Goal: Information Seeking & Learning: Check status

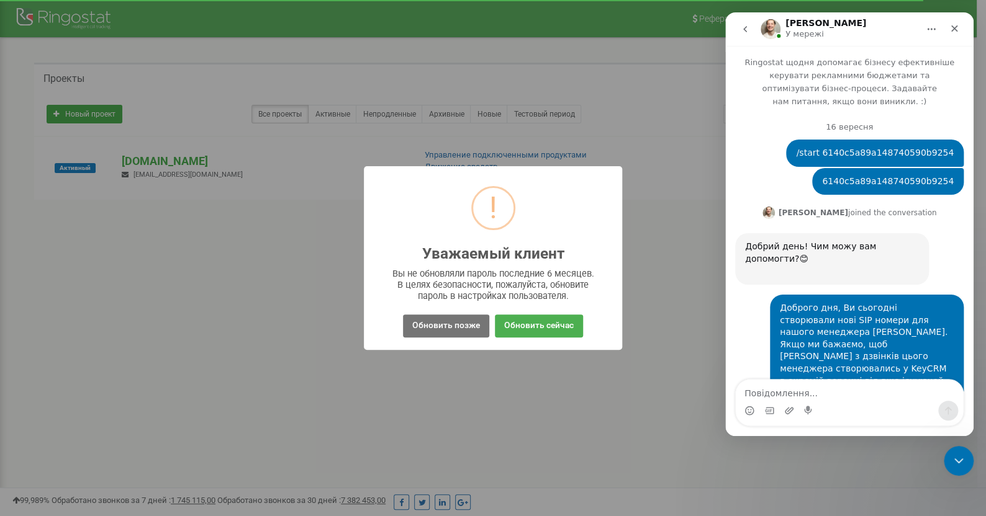
scroll to position [2061, 0]
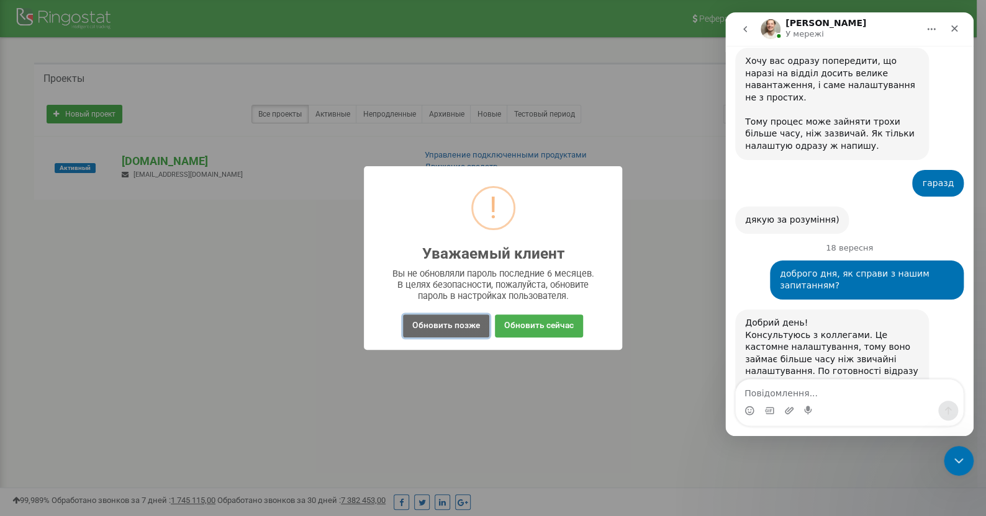
click at [443, 322] on button "Обновить позже" at bounding box center [446, 326] width 86 height 23
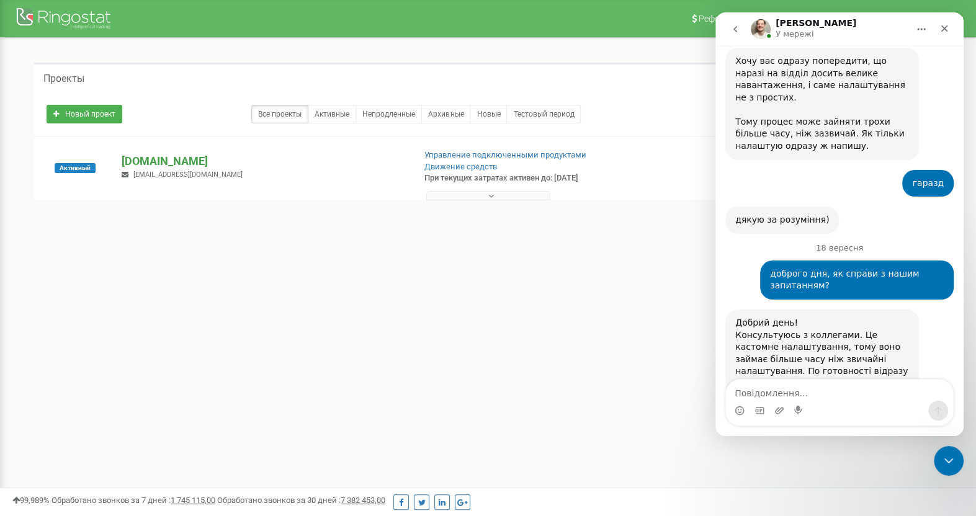
click at [183, 161] on p "[DOMAIN_NAME]" at bounding box center [263, 161] width 282 height 16
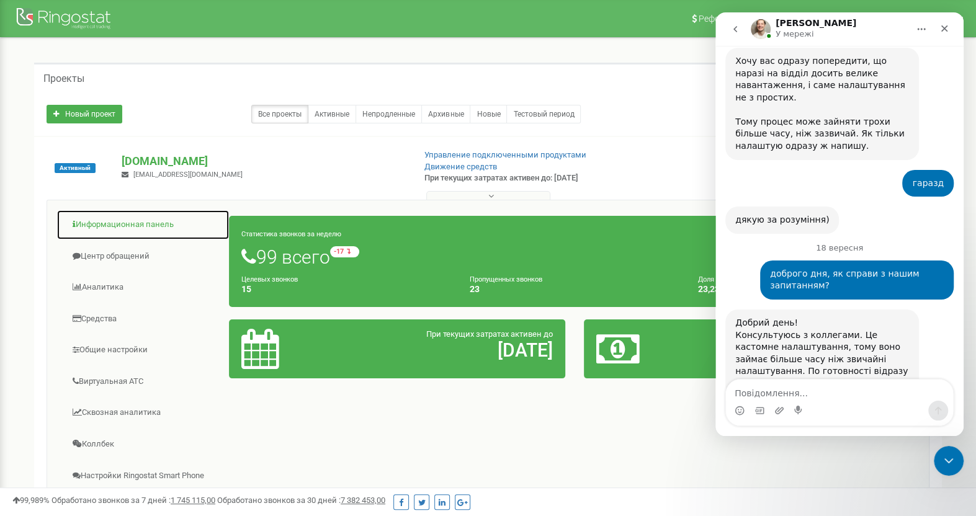
click at [139, 224] on link "Информационная панель" at bounding box center [142, 225] width 173 height 30
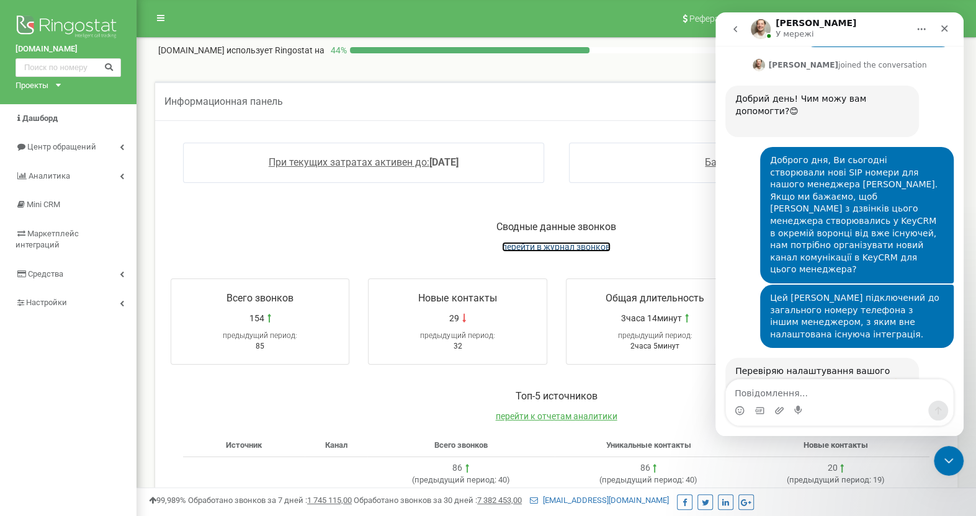
drag, startPoint x: 0, startPoint y: 0, endPoint x: 526, endPoint y: 250, distance: 582.0
click at [526, 250] on span "перейти в журнал звонков" at bounding box center [556, 247] width 109 height 10
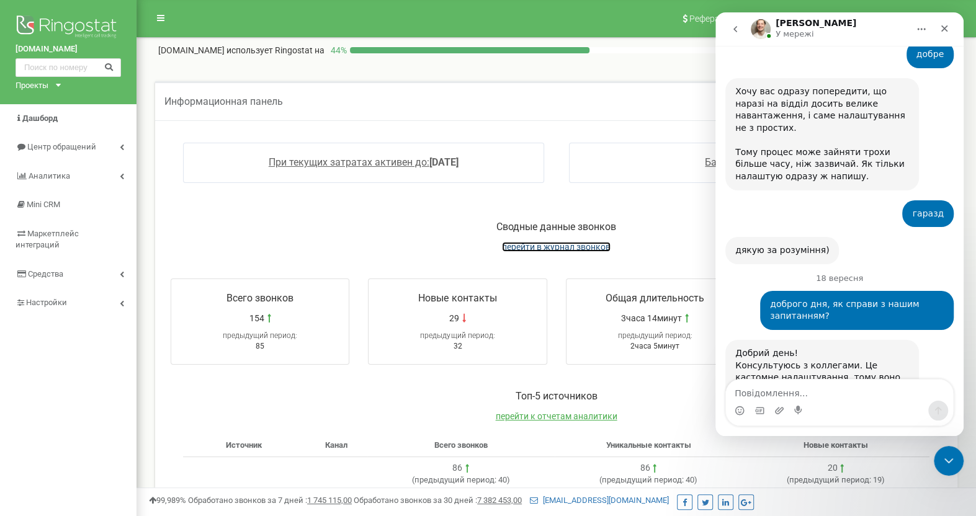
scroll to position [2061, 0]
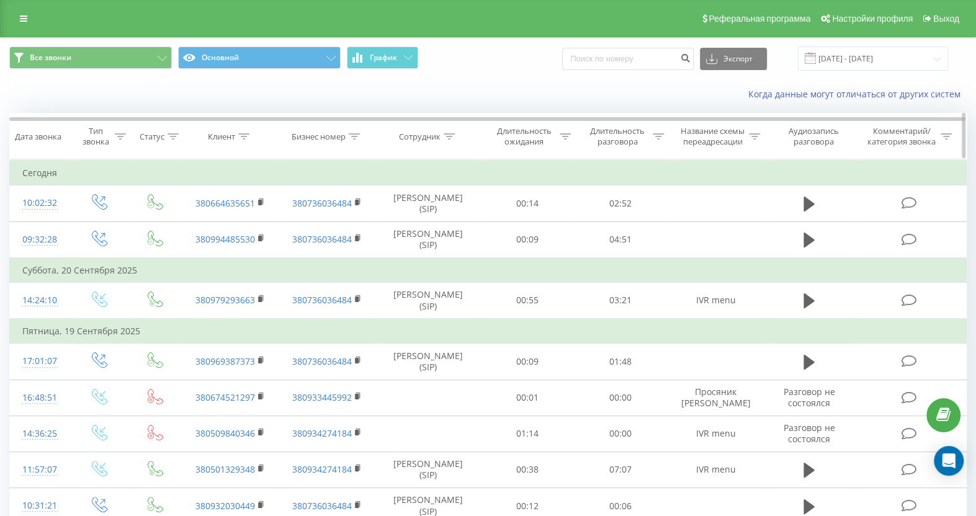
click at [340, 138] on div "Бизнес номер" at bounding box center [319, 137] width 54 height 11
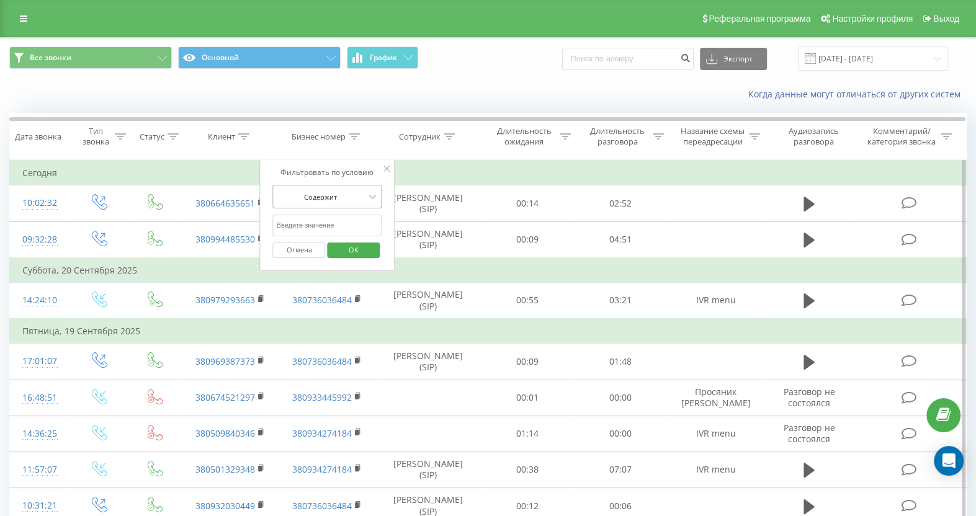
click at [326, 199] on div at bounding box center [321, 197] width 88 height 12
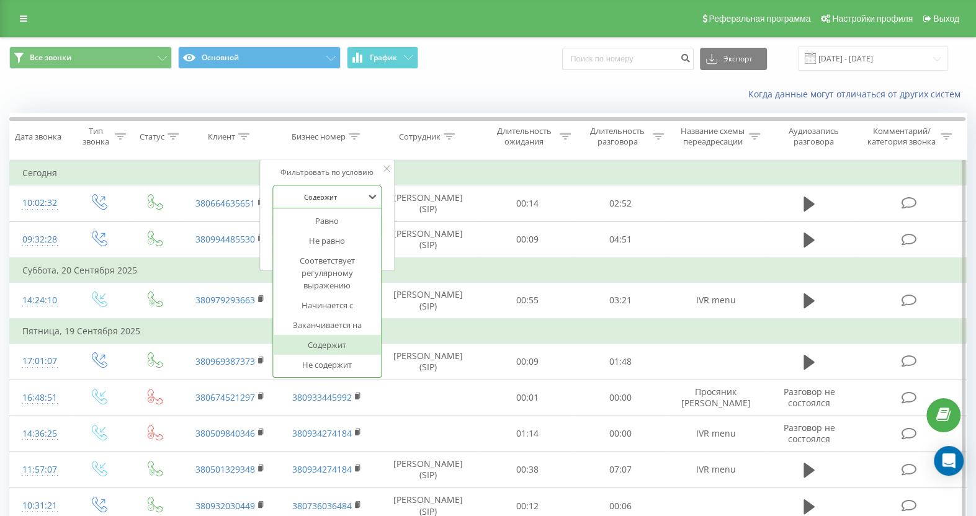
click at [326, 199] on div at bounding box center [321, 197] width 88 height 12
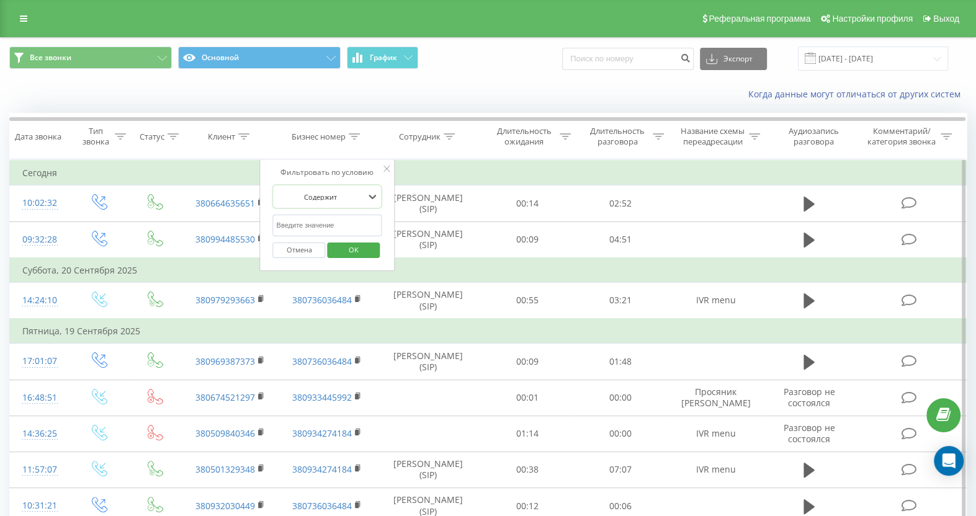
click at [322, 219] on input "text" at bounding box center [327, 226] width 109 height 22
type input "0800"
click at [369, 253] on span "OK" at bounding box center [353, 249] width 35 height 19
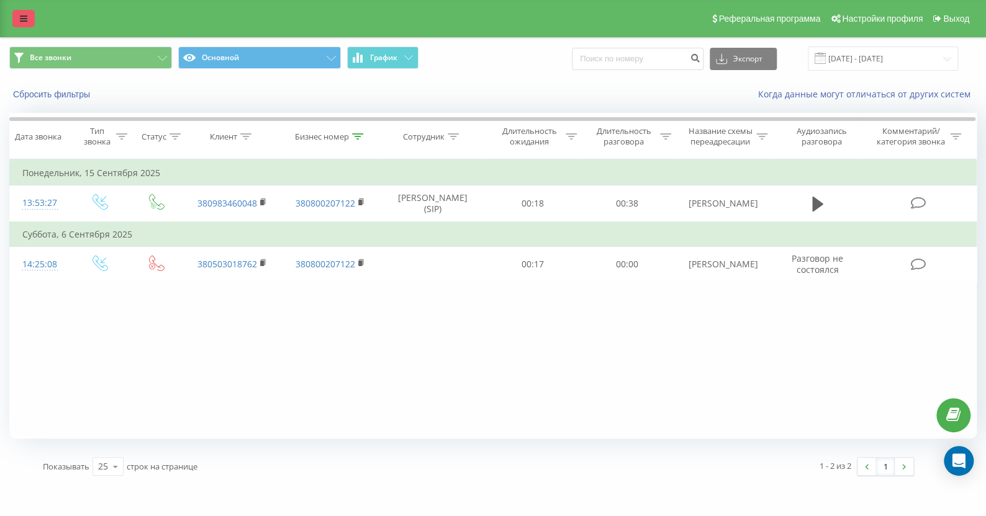
click at [24, 14] on icon at bounding box center [23, 18] width 7 height 9
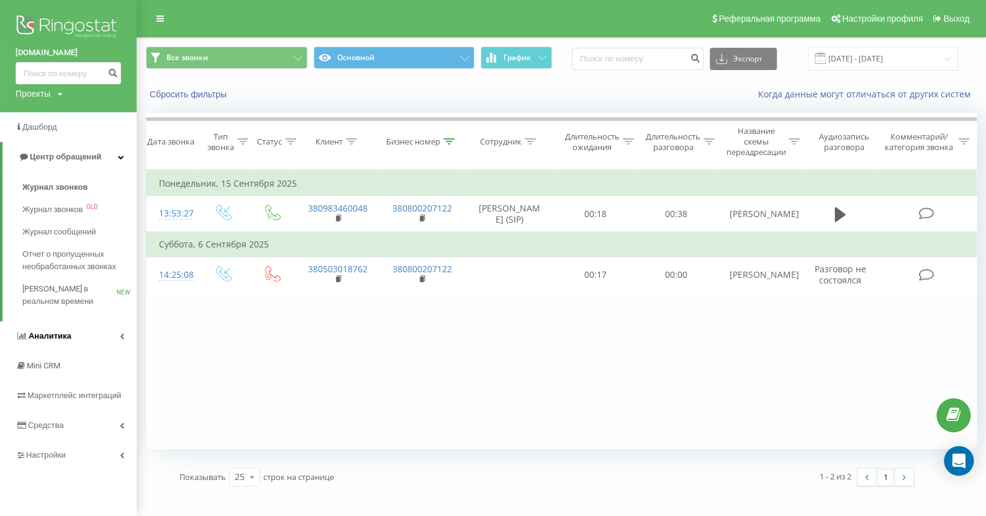
click at [69, 332] on span "Аналитика" at bounding box center [50, 335] width 43 height 9
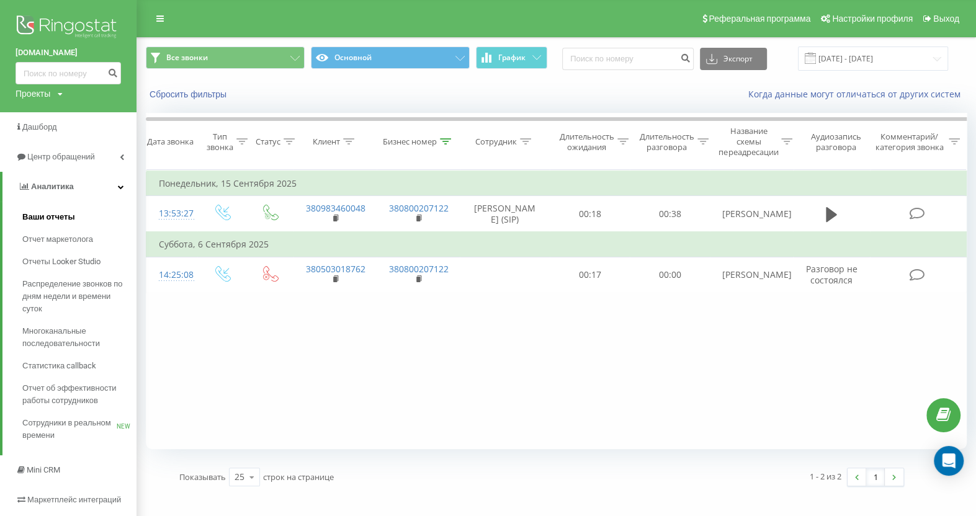
click at [50, 222] on span "Ваши отчеты" at bounding box center [48, 217] width 53 height 12
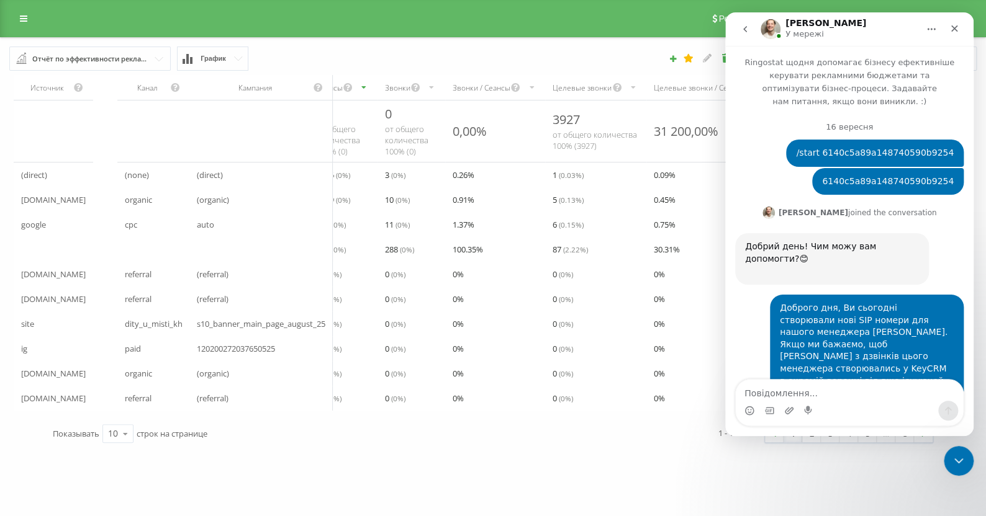
scroll to position [2061, 0]
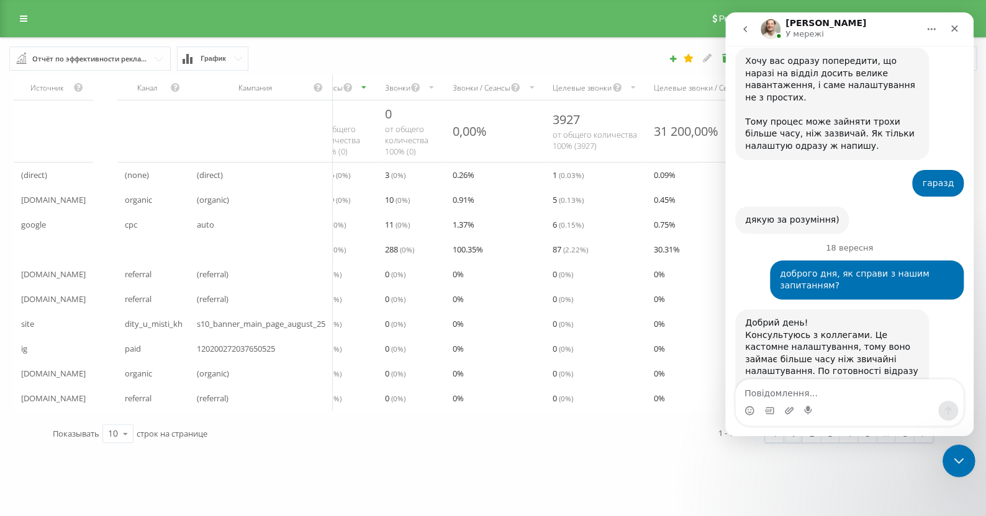
click at [955, 454] on icon "Закрити програму для спілкування Intercom" at bounding box center [956, 459] width 15 height 15
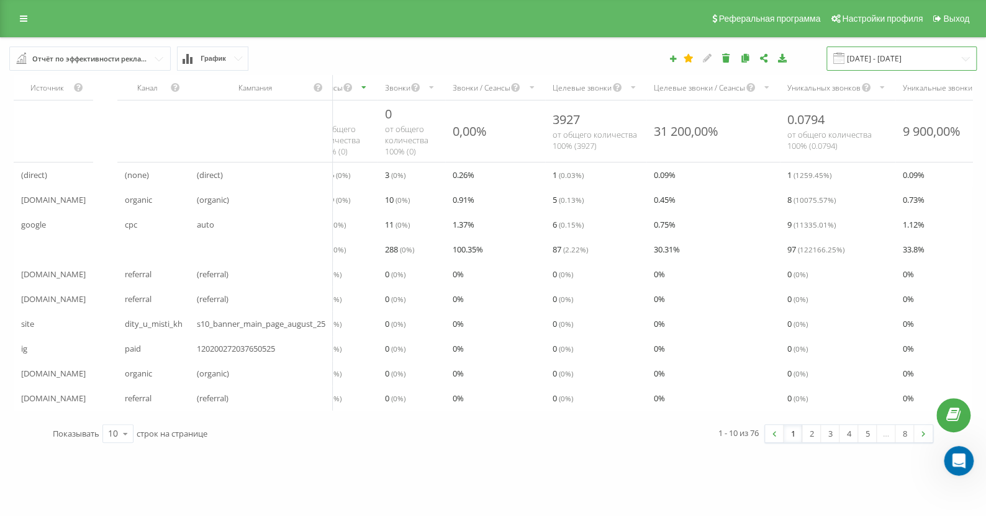
click at [892, 53] on input "[DATE] - [DATE]" at bounding box center [901, 59] width 150 height 24
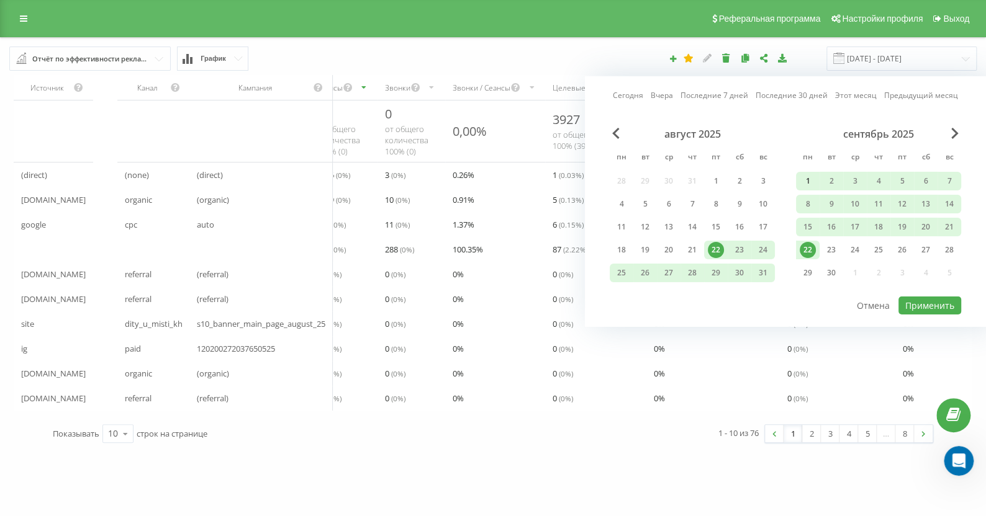
click at [810, 179] on div "1" at bounding box center [808, 181] width 16 height 16
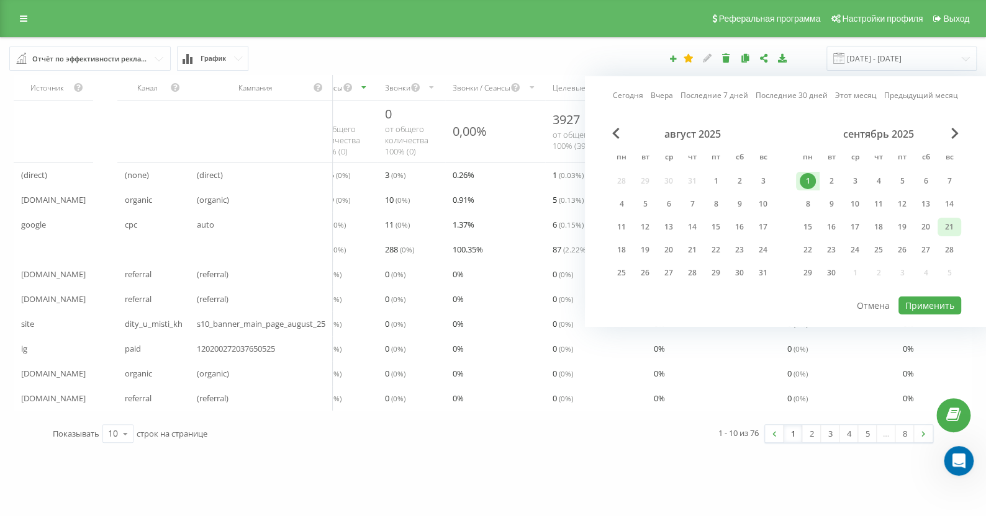
click at [945, 228] on div "21" at bounding box center [949, 227] width 16 height 16
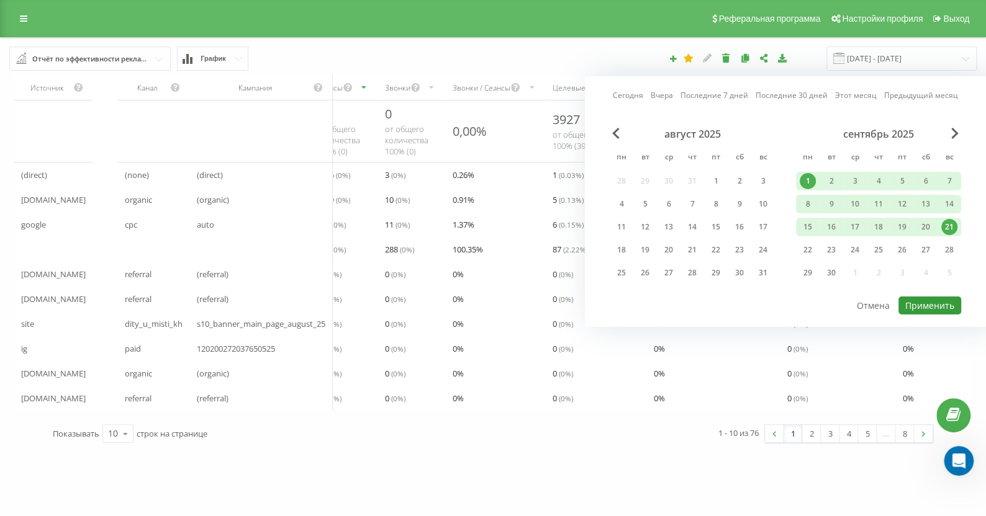
click at [939, 304] on button "Применить" at bounding box center [929, 306] width 63 height 18
type input "[DATE] - [DATE]"
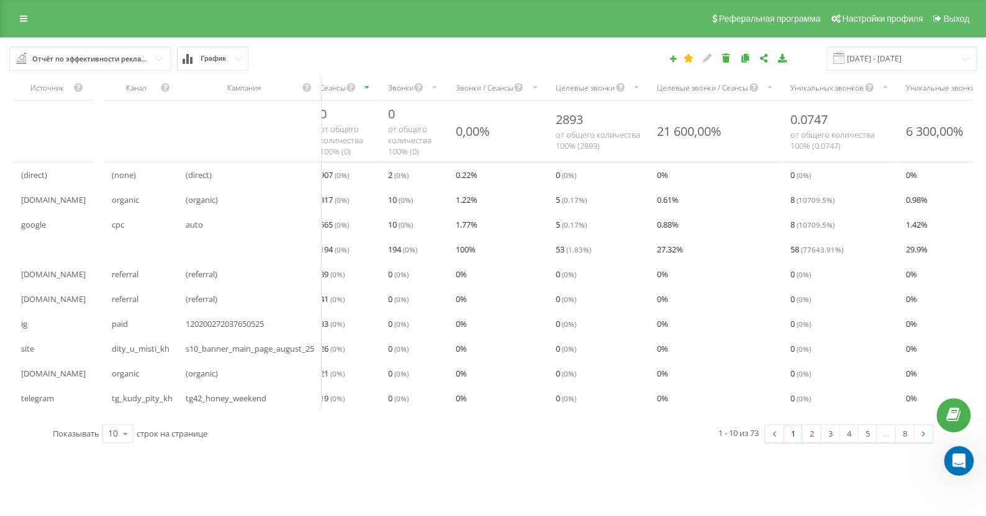
click at [244, 325] on span "120200272037650525" at bounding box center [225, 324] width 78 height 15
click at [126, 445] on icon at bounding box center [125, 434] width 19 height 24
click at [121, 422] on span "100" at bounding box center [115, 416] width 15 height 12
